Goal: Information Seeking & Learning: Check status

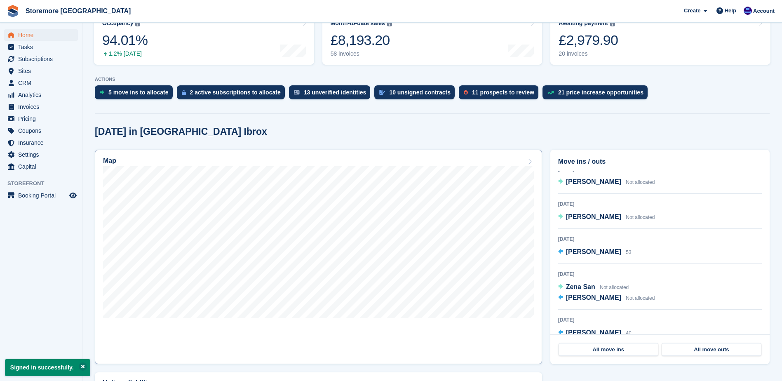
scroll to position [124, 0]
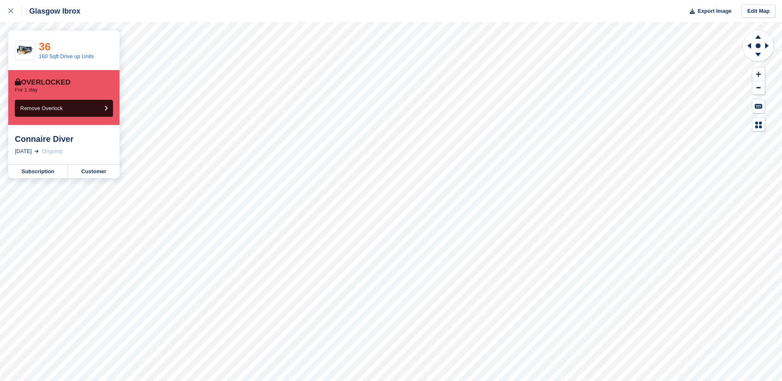
click at [44, 48] on link "36" at bounding box center [45, 46] width 12 height 12
click at [8, 13] on icon at bounding box center [10, 10] width 5 height 5
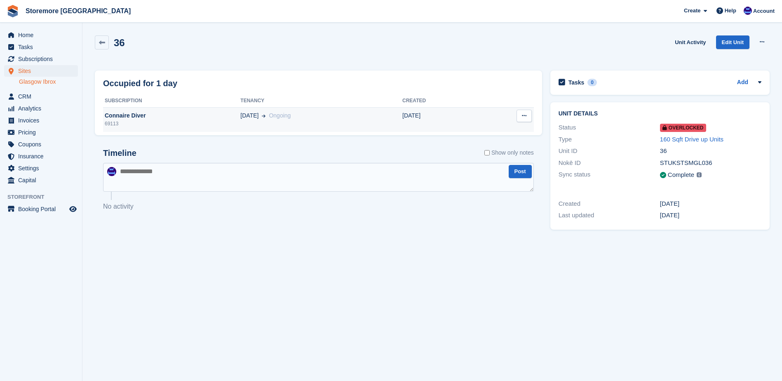
click at [125, 116] on div "Connaire Diver" at bounding box center [171, 115] width 137 height 9
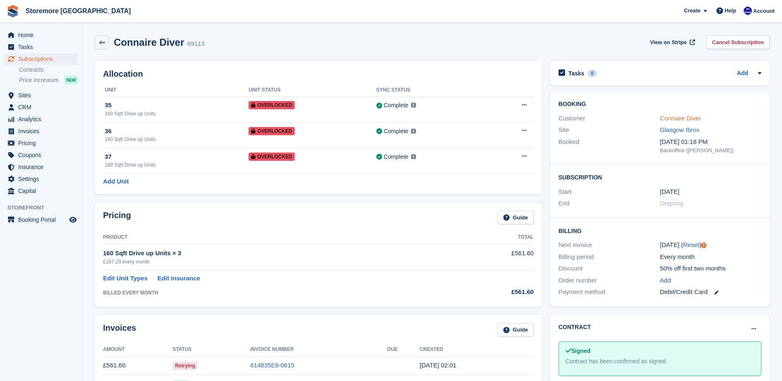
click at [688, 120] on link "Connaire Diver" at bounding box center [680, 118] width 41 height 7
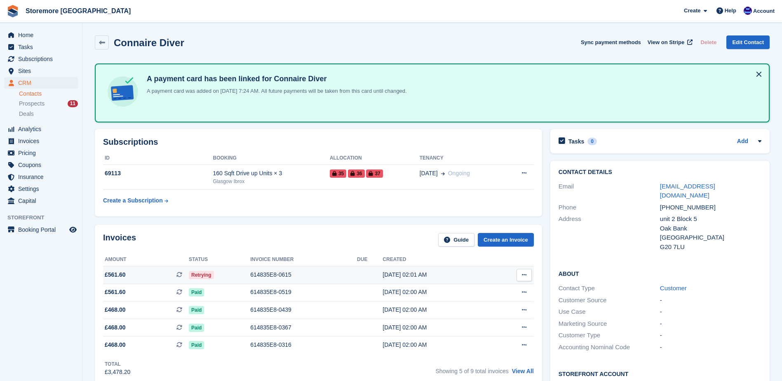
click at [285, 275] on div "614835E8-0615" at bounding box center [303, 274] width 107 height 9
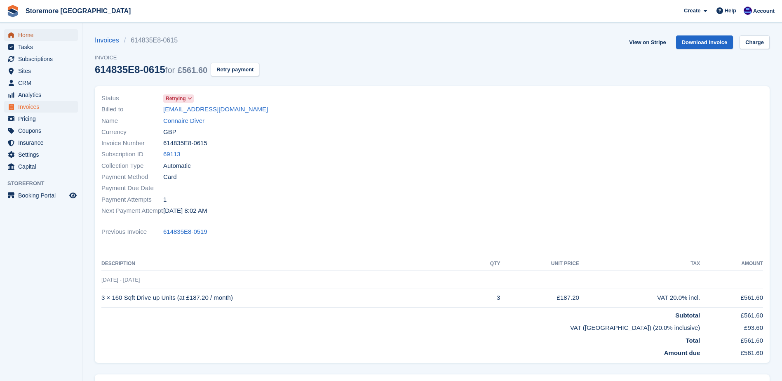
click at [44, 33] on span "Home" at bounding box center [42, 35] width 49 height 12
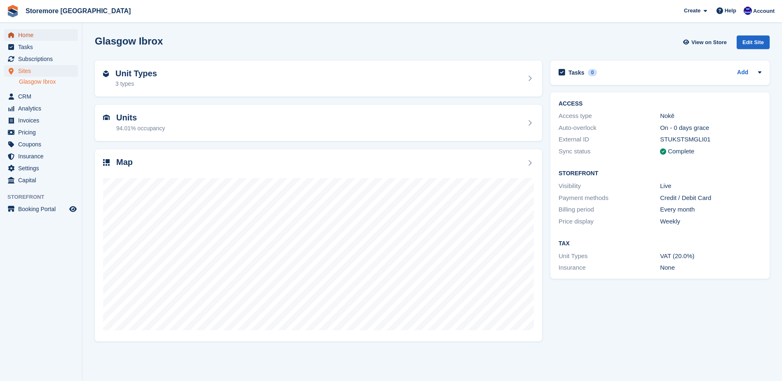
click at [40, 37] on span "Home" at bounding box center [42, 35] width 49 height 12
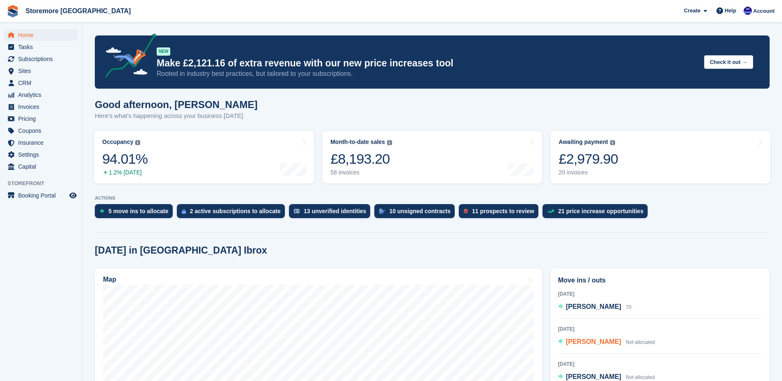
click at [597, 343] on span "[PERSON_NAME]" at bounding box center [593, 341] width 55 height 7
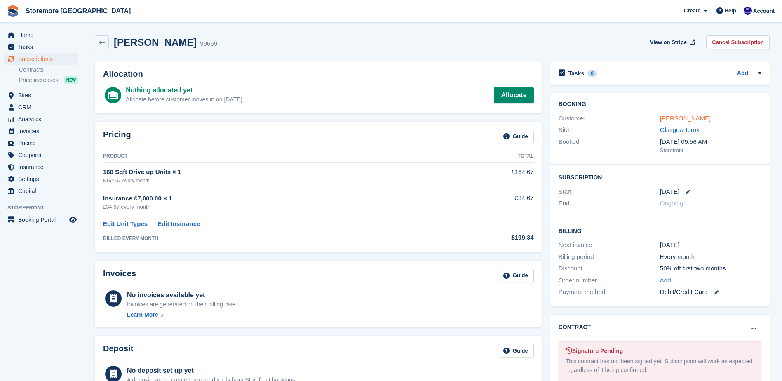
click at [687, 121] on link "Stephanie Berry" at bounding box center [685, 118] width 51 height 7
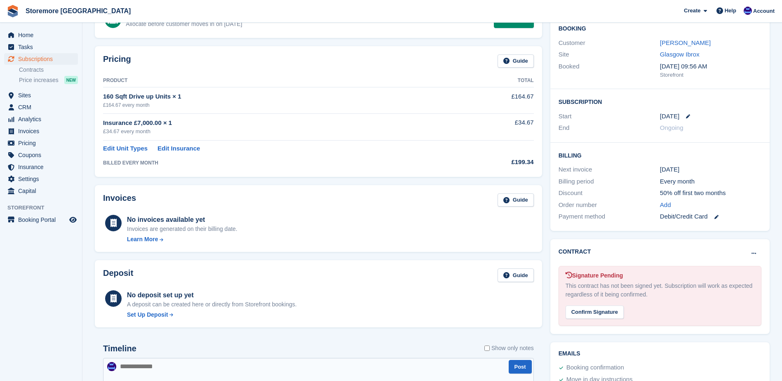
scroll to position [124, 0]
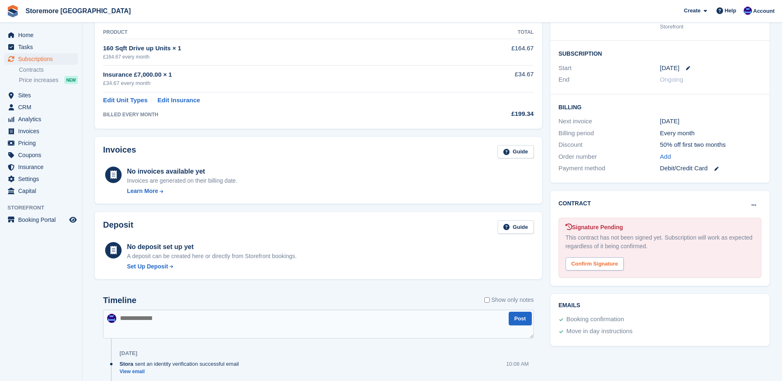
click at [596, 264] on div "Confirm Signature" at bounding box center [595, 264] width 58 height 14
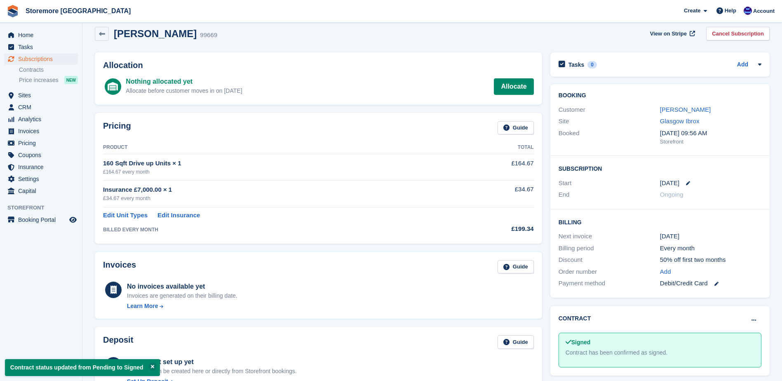
scroll to position [0, 0]
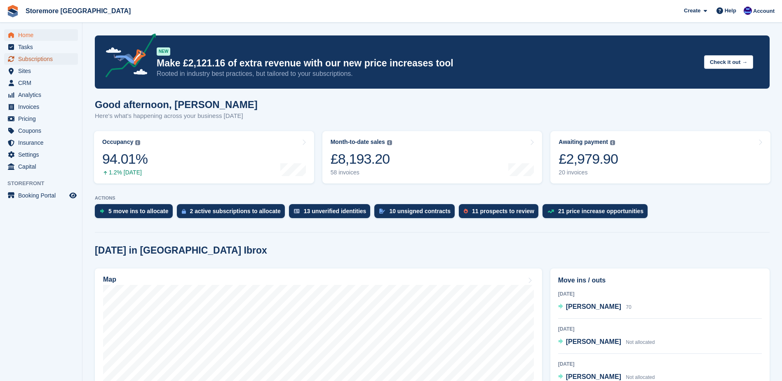
click at [58, 57] on span "Subscriptions" at bounding box center [42, 59] width 49 height 12
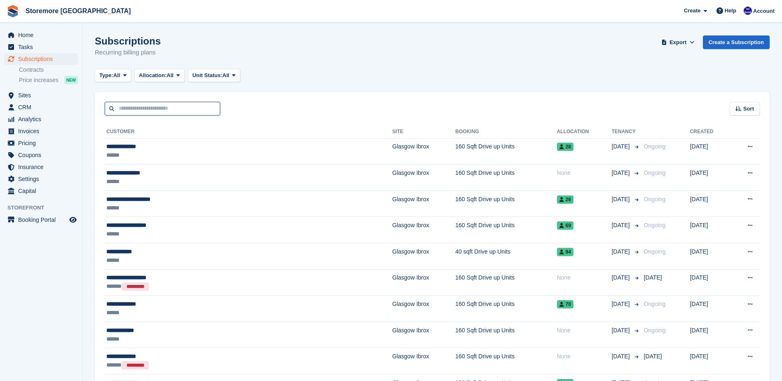
click at [146, 110] on input "text" at bounding box center [162, 109] width 115 height 14
type input "*******"
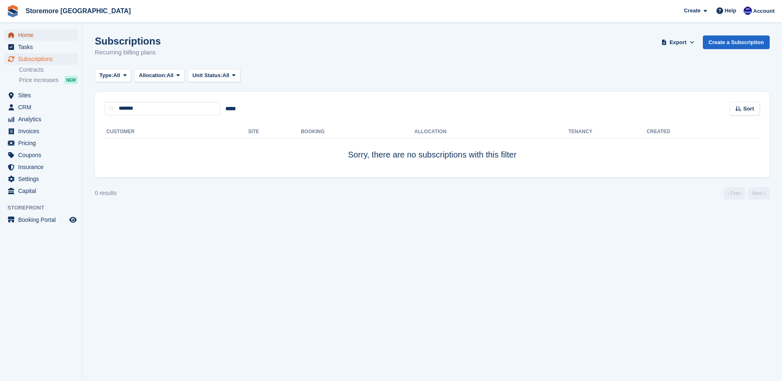
click at [50, 33] on span "Home" at bounding box center [42, 35] width 49 height 12
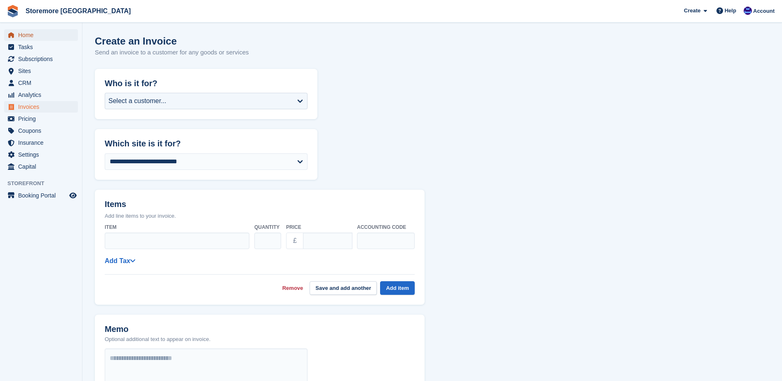
click at [61, 33] on span "Home" at bounding box center [42, 35] width 49 height 12
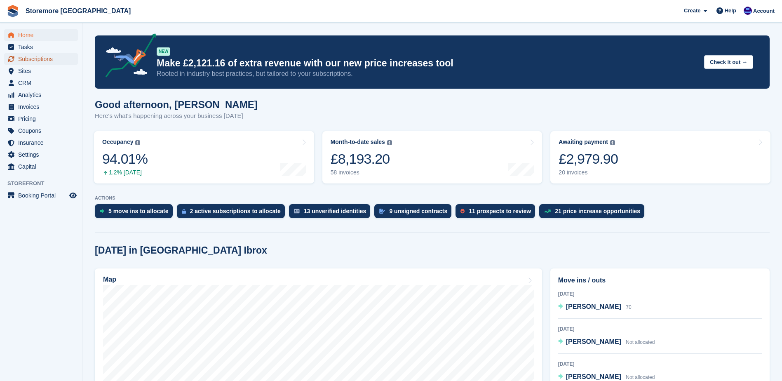
click at [56, 56] on span "Subscriptions" at bounding box center [42, 59] width 49 height 12
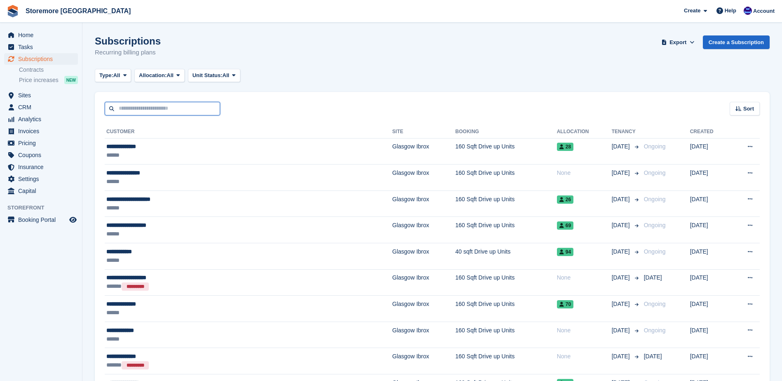
click at [163, 108] on input "text" at bounding box center [162, 109] width 115 height 14
type input "****"
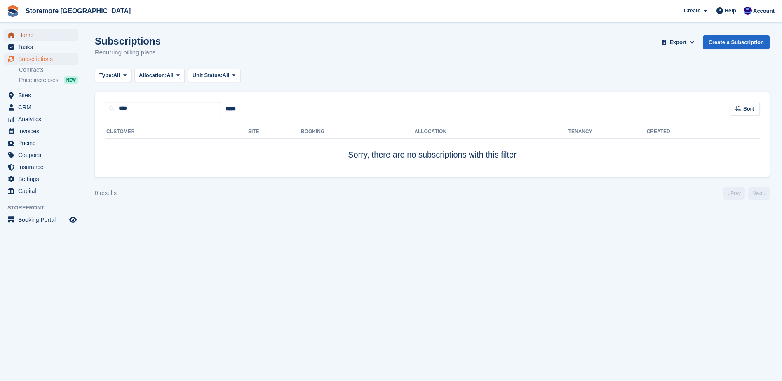
click at [61, 40] on span "Home" at bounding box center [42, 35] width 49 height 12
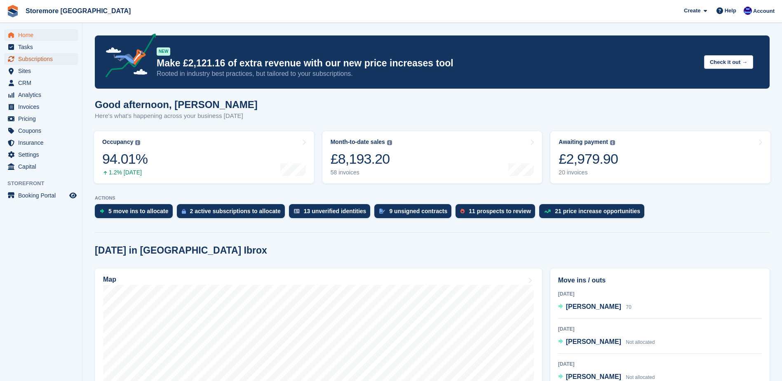
click at [57, 62] on span "Subscriptions" at bounding box center [42, 59] width 49 height 12
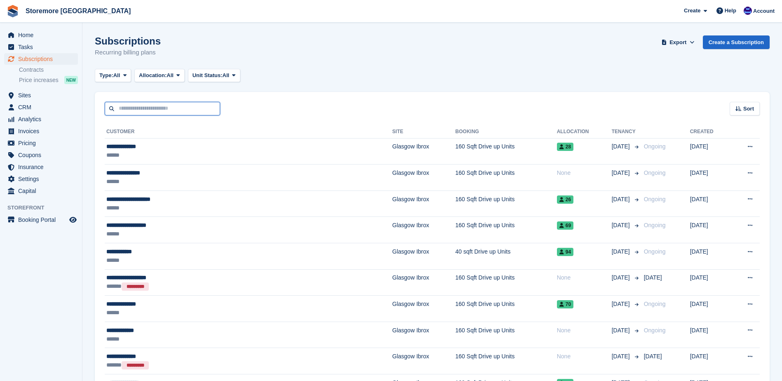
click at [136, 112] on input "text" at bounding box center [162, 109] width 115 height 14
type input "****"
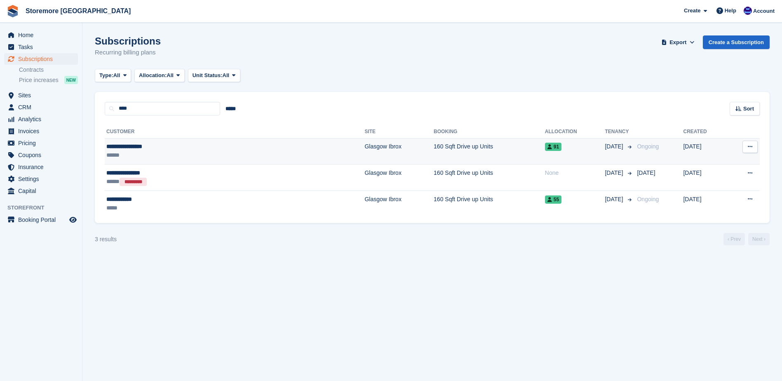
click at [160, 143] on div "**********" at bounding box center [174, 146] width 137 height 9
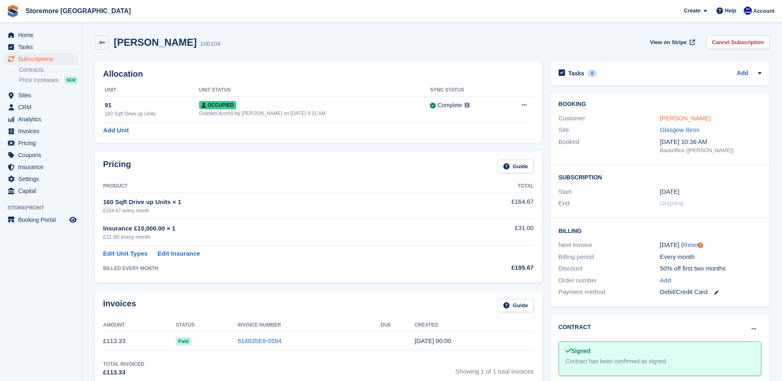
click at [688, 118] on link "Stephen Johnstone" at bounding box center [685, 118] width 51 height 7
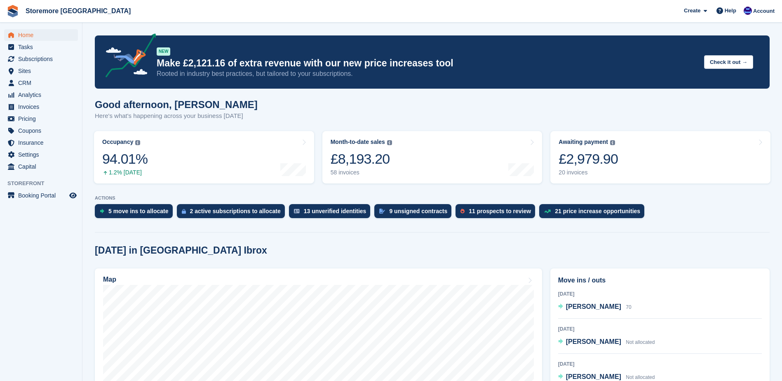
scroll to position [82, 0]
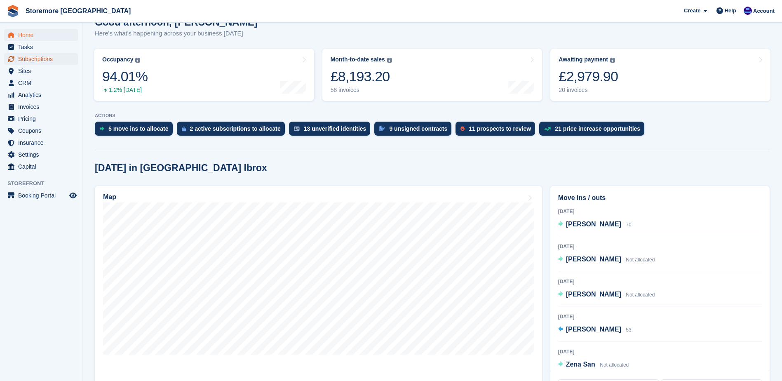
click at [51, 55] on span "Subscriptions" at bounding box center [42, 59] width 49 height 12
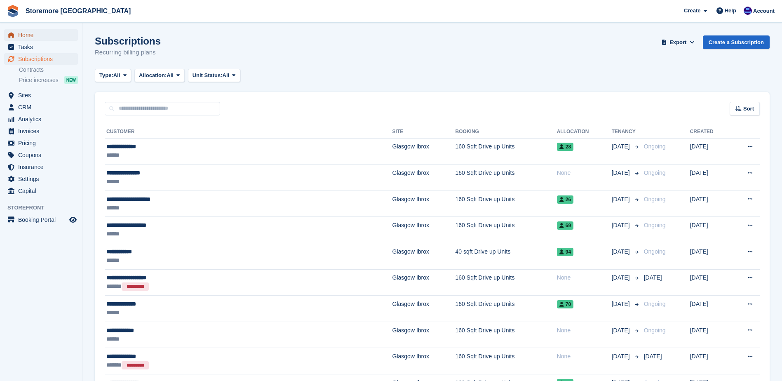
click at [52, 38] on span "Home" at bounding box center [42, 35] width 49 height 12
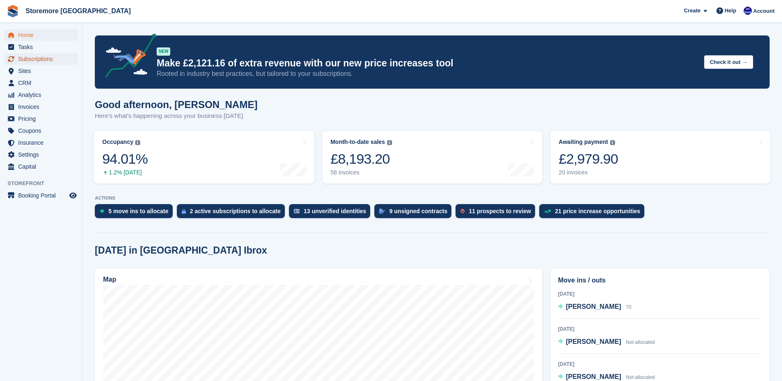
click at [44, 63] on span "Subscriptions" at bounding box center [42, 59] width 49 height 12
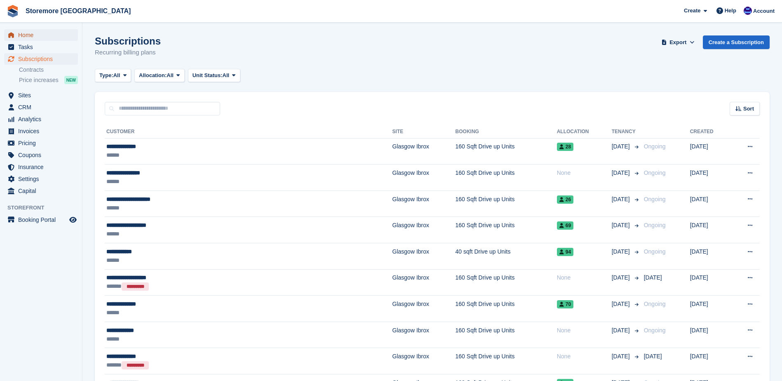
click at [50, 38] on span "Home" at bounding box center [42, 35] width 49 height 12
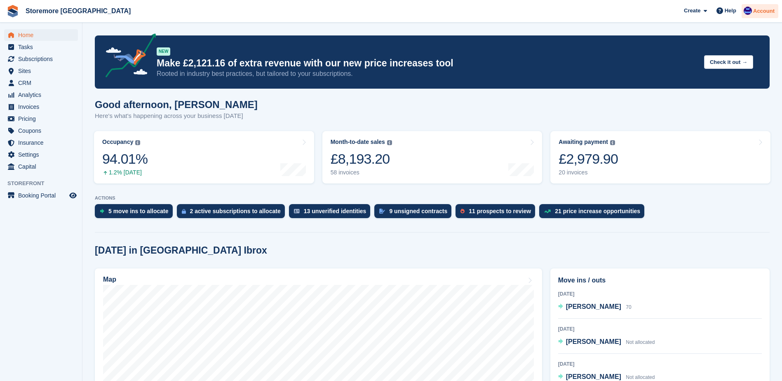
click at [772, 13] on span "Account" at bounding box center [763, 11] width 21 height 8
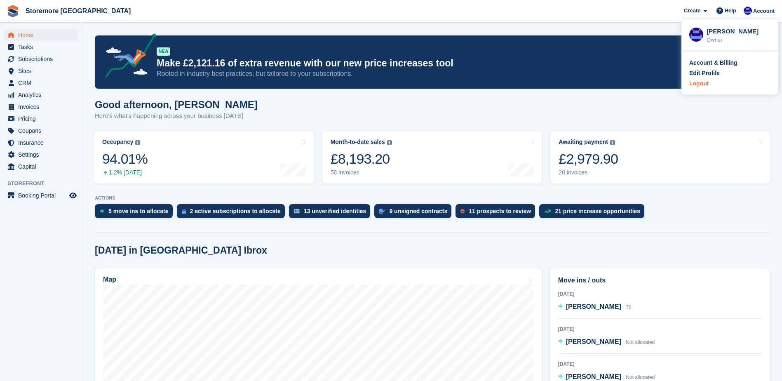
click at [720, 84] on div "Logout" at bounding box center [729, 83] width 81 height 9
